Goal: Download file/media

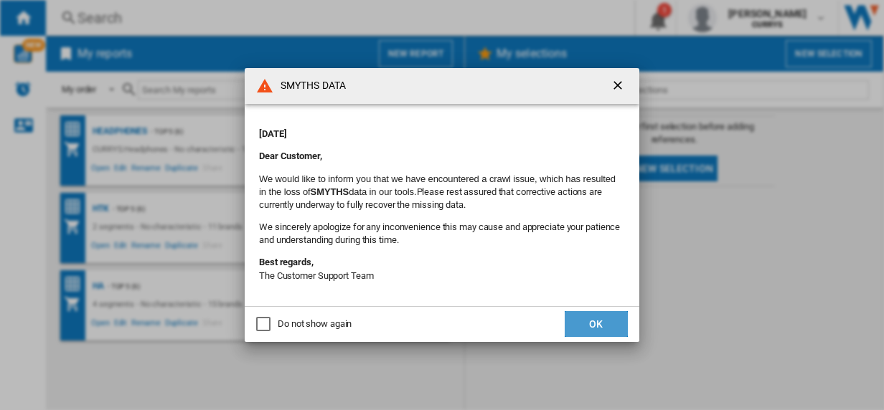
click at [595, 318] on button "OK" at bounding box center [595, 324] width 63 height 26
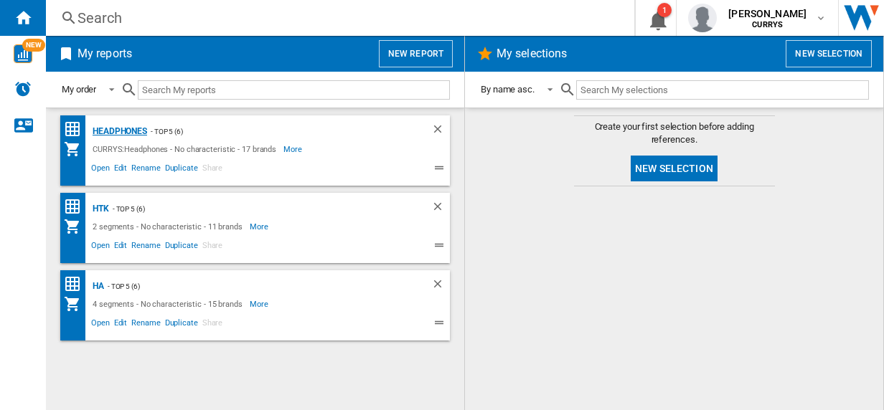
click at [121, 128] on div "Headphones" at bounding box center [118, 132] width 58 height 18
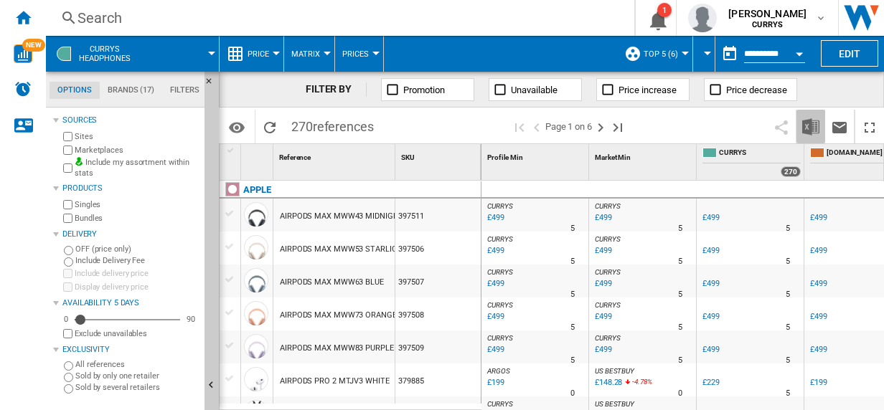
click at [811, 121] on img "Download in Excel" at bounding box center [810, 126] width 17 height 17
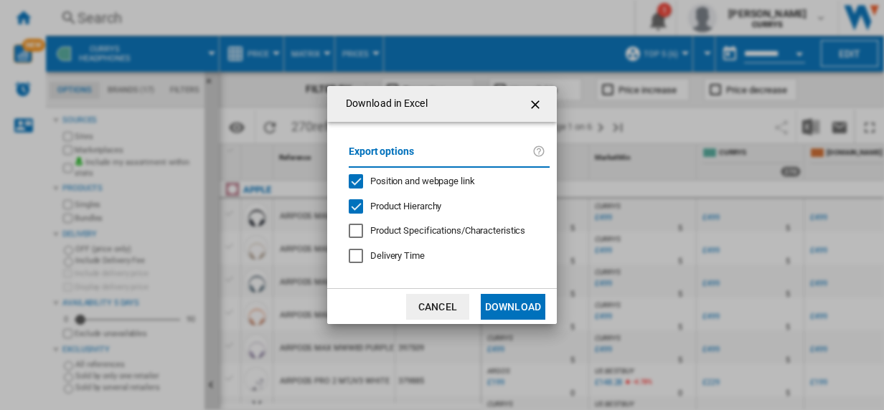
click at [512, 303] on button "Download" at bounding box center [513, 307] width 65 height 26
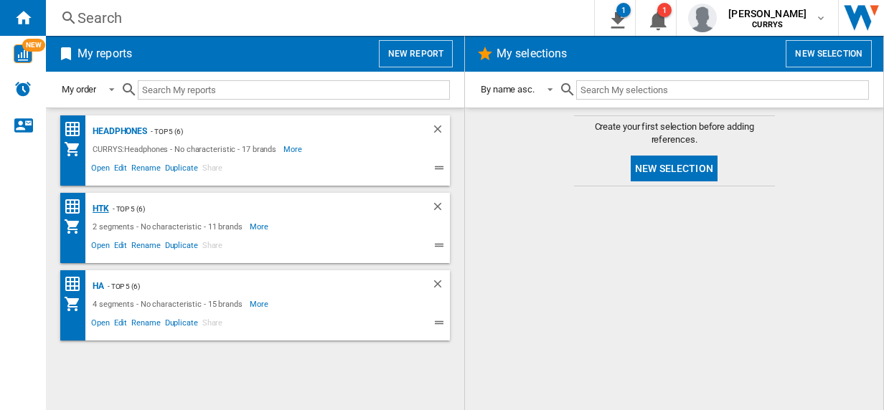
click at [102, 207] on div "HTK" at bounding box center [99, 209] width 20 height 18
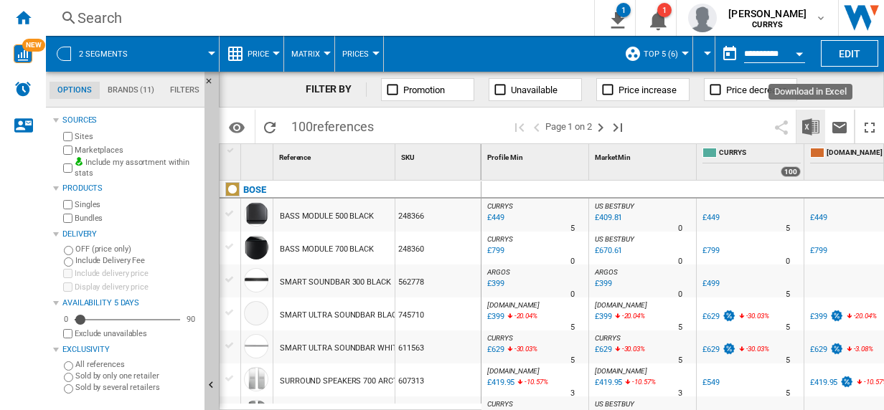
click at [809, 129] on img "Download in Excel" at bounding box center [810, 126] width 17 height 17
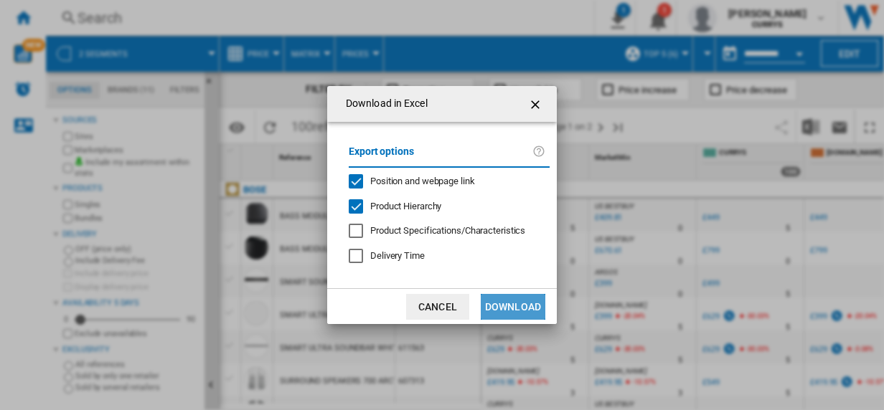
click at [517, 299] on button "Download" at bounding box center [513, 307] width 65 height 26
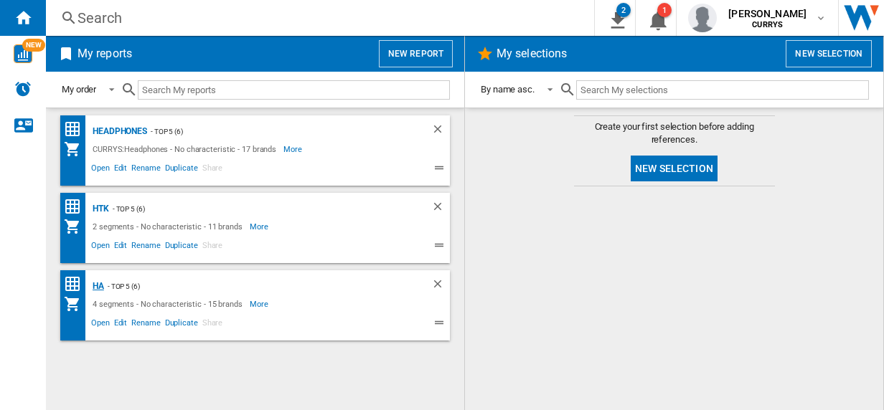
click at [96, 288] on div "HA" at bounding box center [96, 287] width 15 height 18
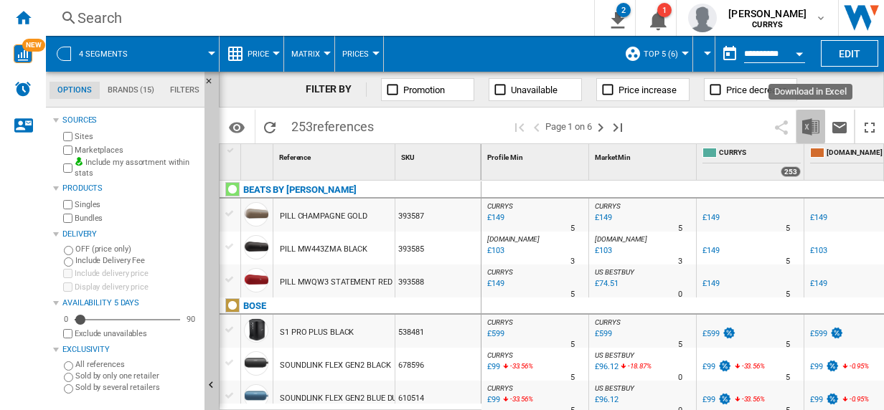
click at [811, 124] on img "Download in Excel" at bounding box center [810, 126] width 17 height 17
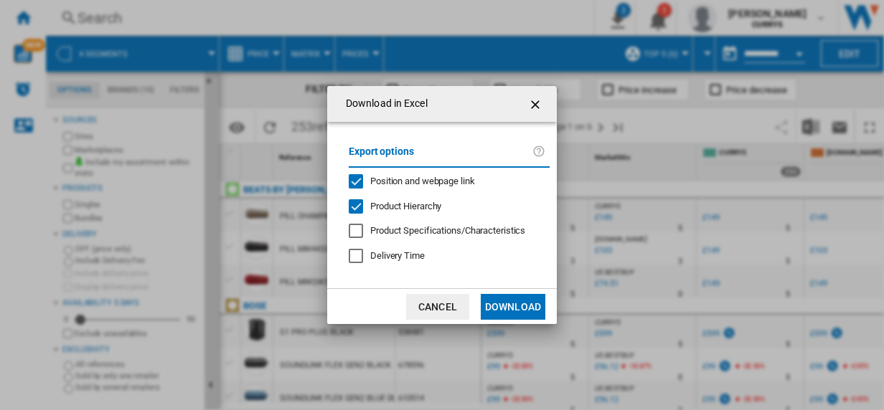
click at [508, 304] on button "Download" at bounding box center [513, 307] width 65 height 26
